Goal: Task Accomplishment & Management: Complete application form

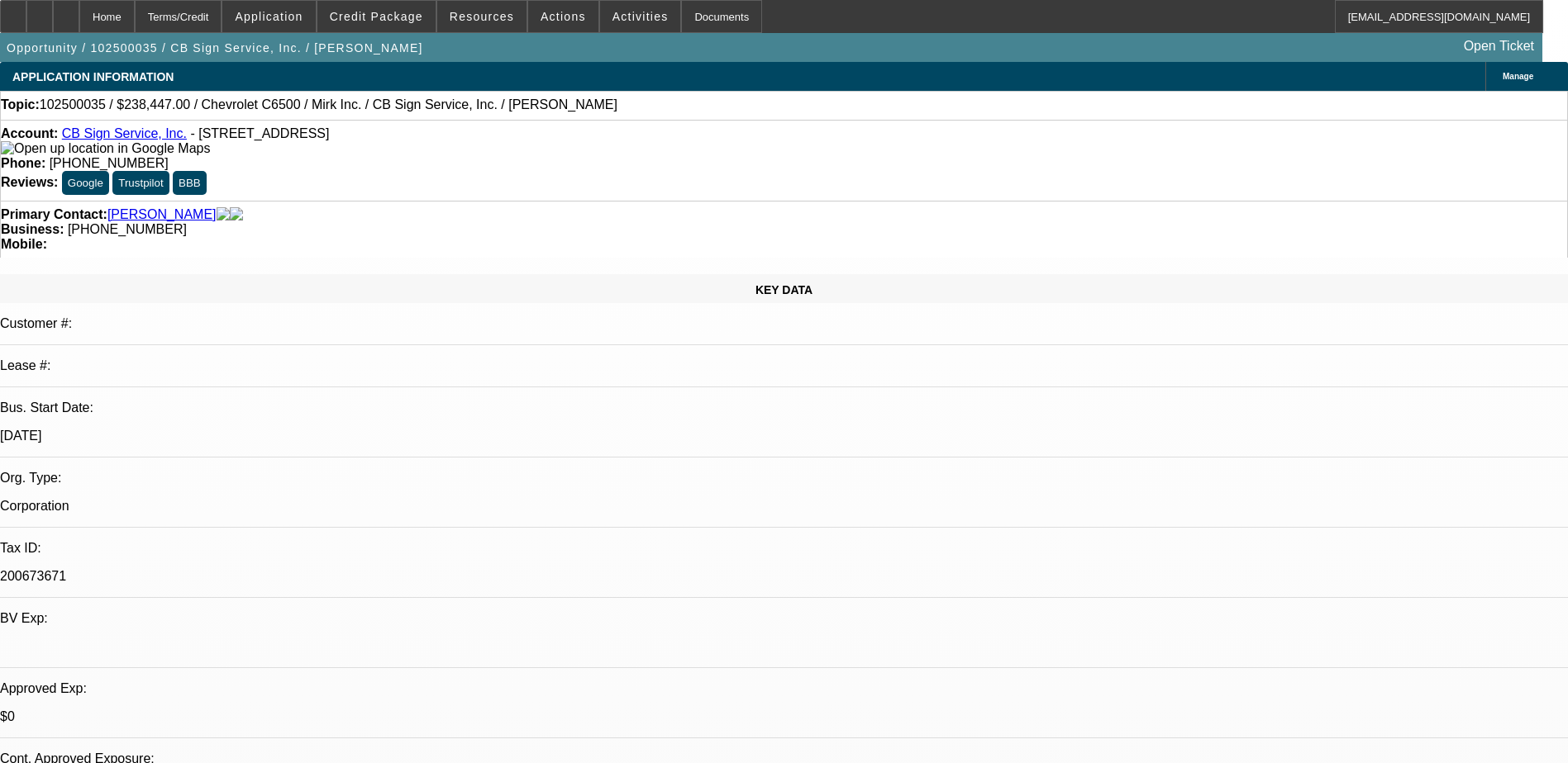
select select "0"
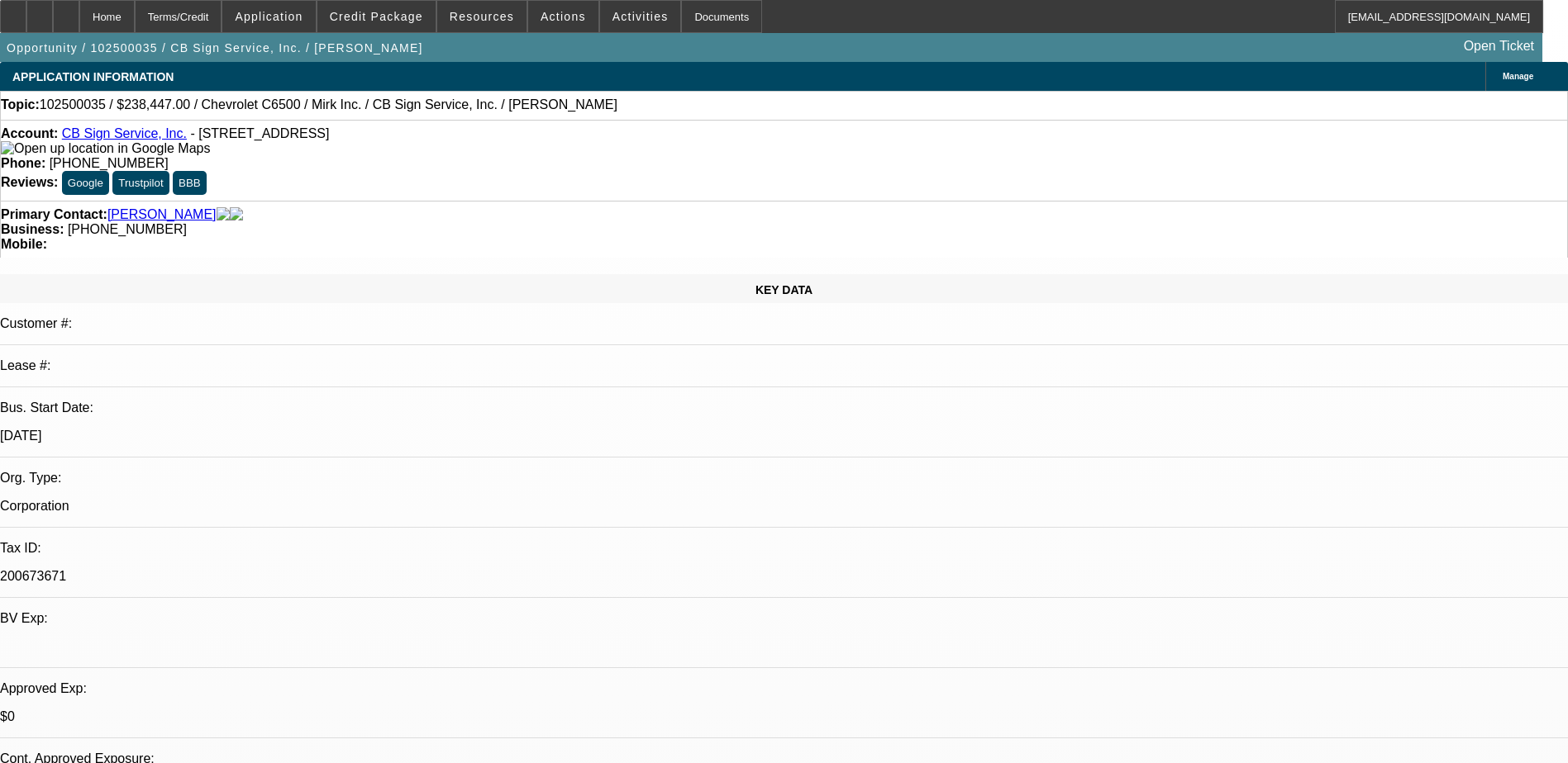
select select "0"
select select "1"
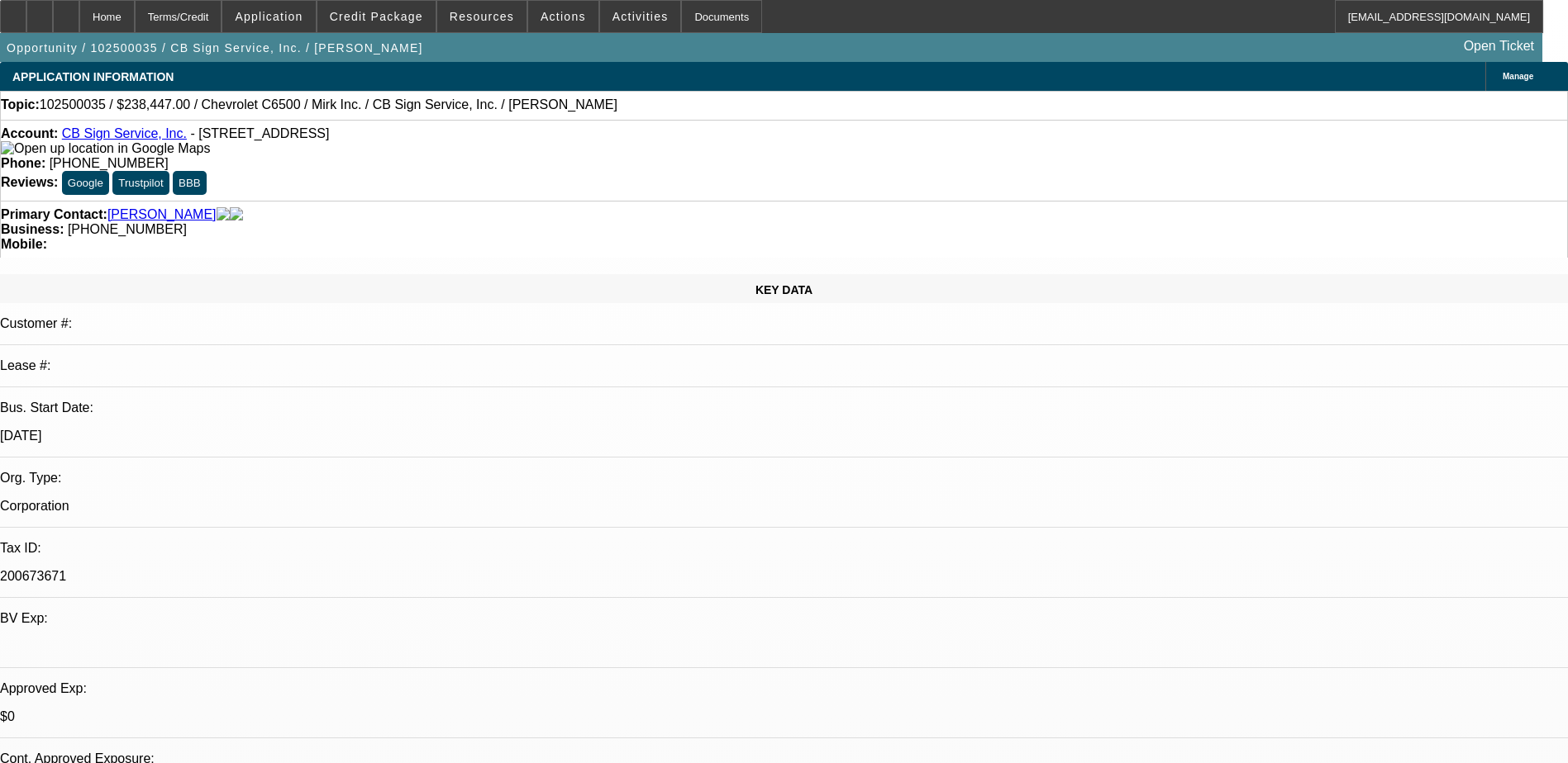
select select "3"
select select "6"
select select "1"
select select "3"
select select "6"
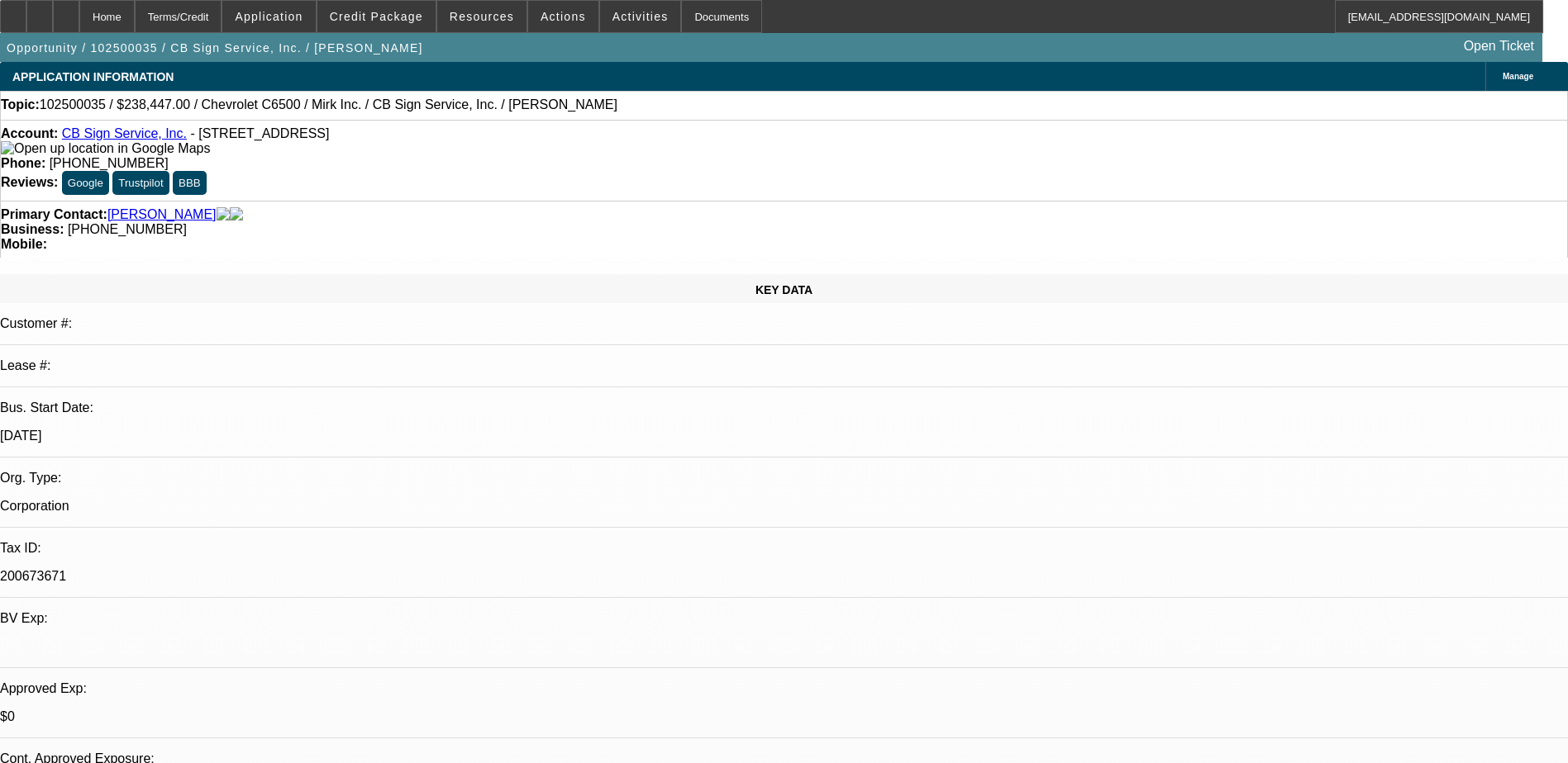
select select "1"
select select "3"
select select "6"
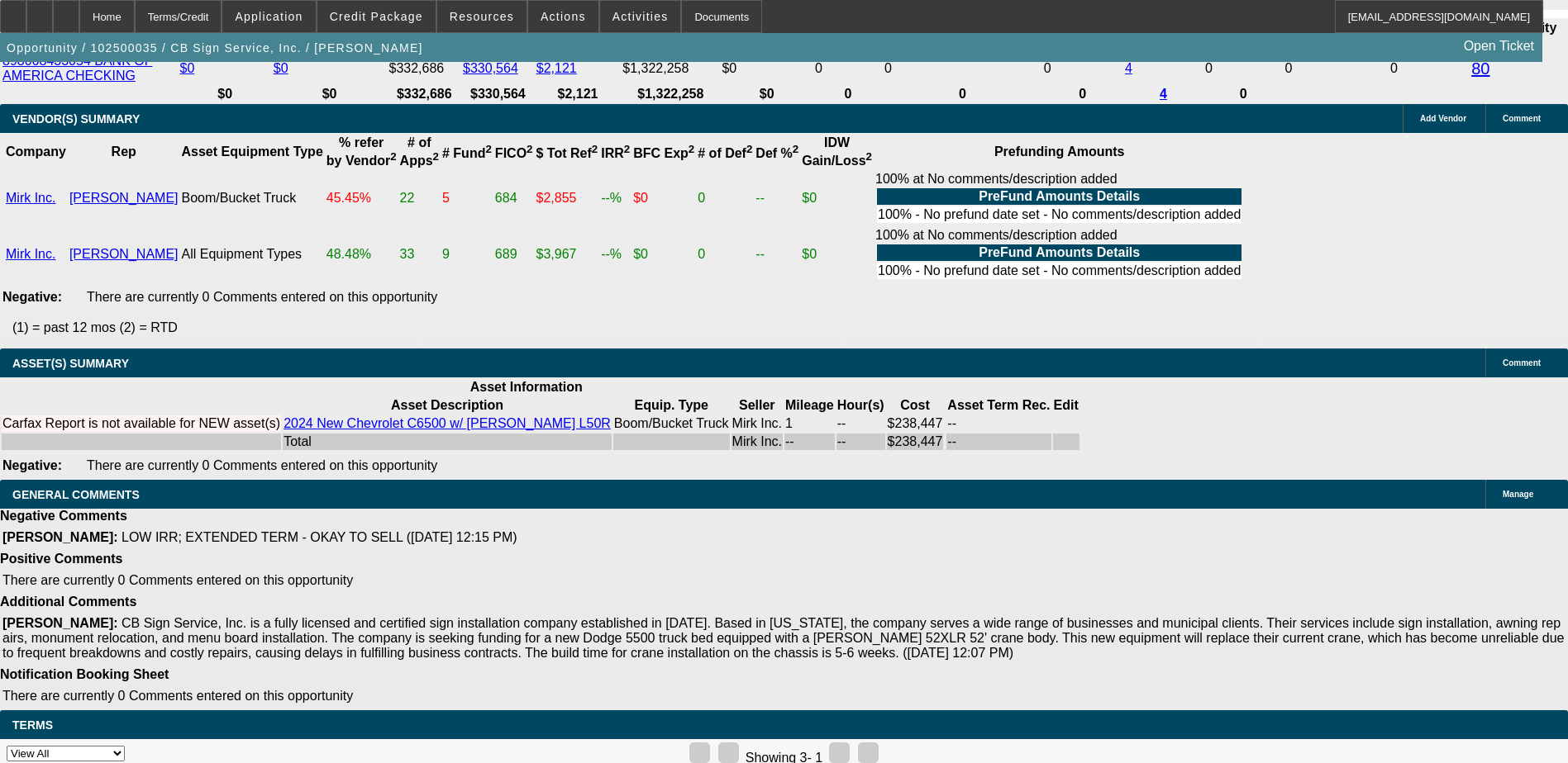
scroll to position [3145, 0]
